Goal: Navigation & Orientation: Find specific page/section

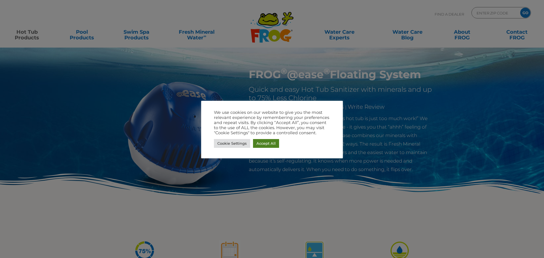
click at [272, 142] on link "Accept All" at bounding box center [266, 143] width 26 height 9
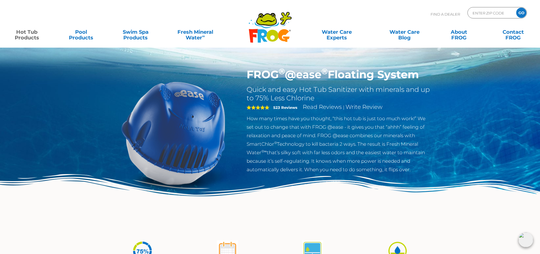
click at [27, 37] on link "Hot Tub Products" at bounding box center [27, 31] width 42 height 11
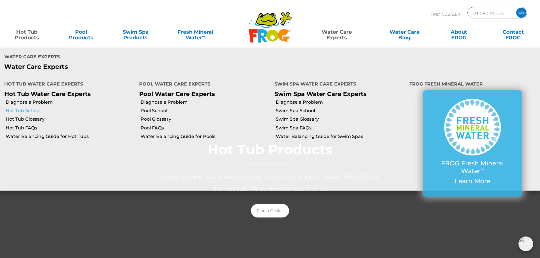
click at [29, 108] on link "Hot Tub School" at bounding box center [70, 111] width 129 height 6
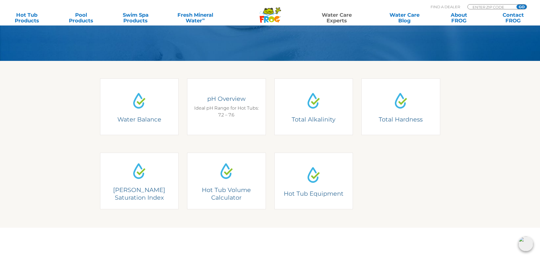
scroll to position [142, 0]
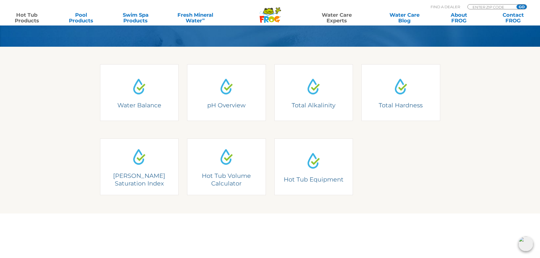
click at [26, 16] on link "Hot Tub Products" at bounding box center [27, 17] width 42 height 11
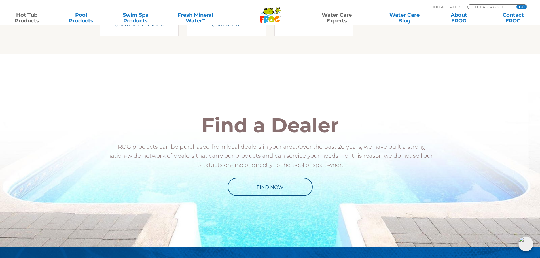
scroll to position [283, 0]
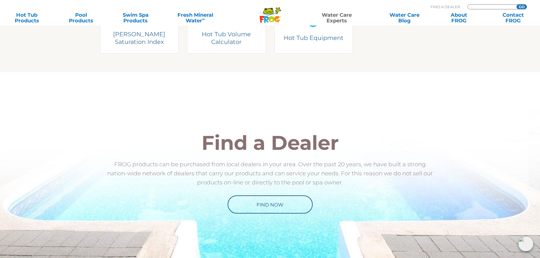
click at [491, 6] on input "Zip Code Form" at bounding box center [491, 7] width 38 height 5
type input "44121"
click at [516, 5] on input "GO" at bounding box center [521, 7] width 10 height 5
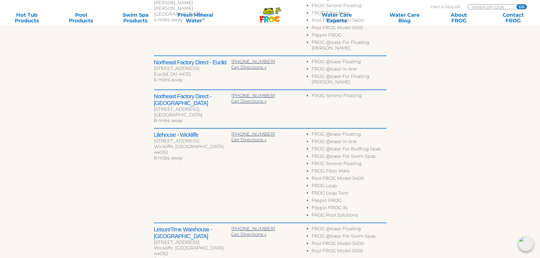
scroll to position [340, 0]
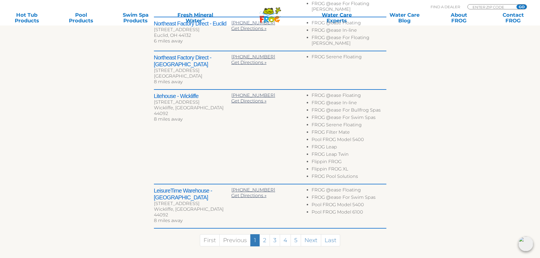
click at [167, 187] on h2 "LeisureTime Warehouse - Cleveland" at bounding box center [192, 194] width 77 height 14
